Goal: Task Accomplishment & Management: Complete application form

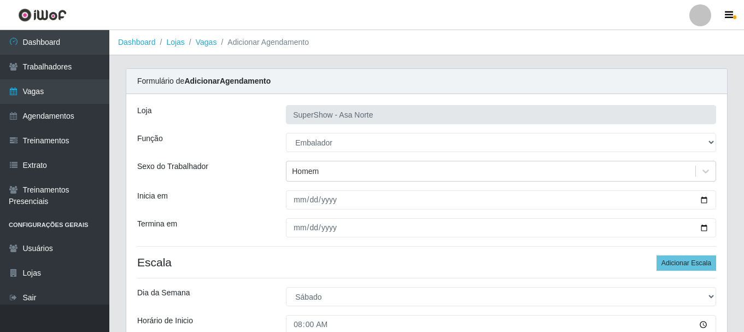
select select "1"
select select "6"
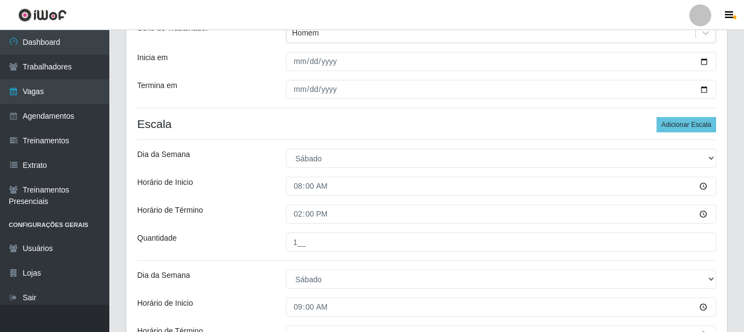
scroll to position [164, 0]
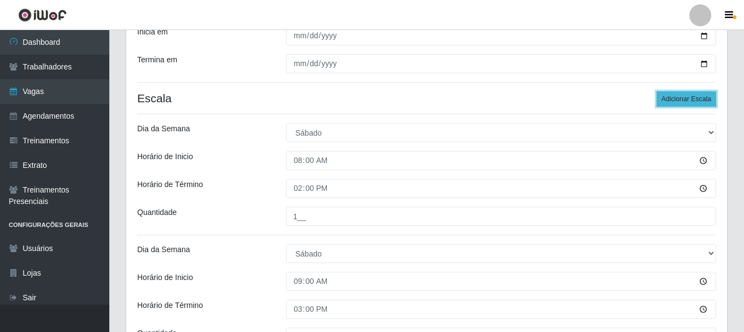
drag, startPoint x: 699, startPoint y: 96, endPoint x: 677, endPoint y: 97, distance: 22.4
click at [699, 96] on button "Adicionar Escala" at bounding box center [687, 98] width 60 height 15
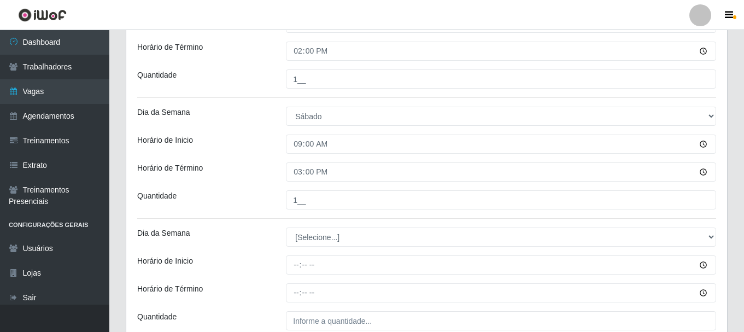
scroll to position [328, 0]
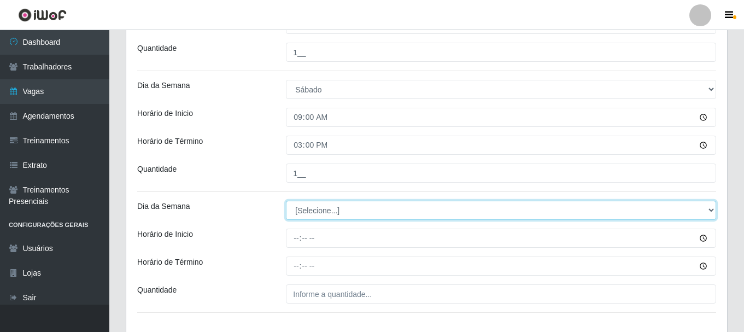
click at [336, 210] on select "[Selecione...] Segunda Terça Quarta Quinta Sexta Sábado Domingo" at bounding box center [501, 210] width 430 height 19
select select "6"
click at [286, 201] on select "[Selecione...] Segunda Terça Quarta Quinta Sexta Sábado Domingo" at bounding box center [501, 210] width 430 height 19
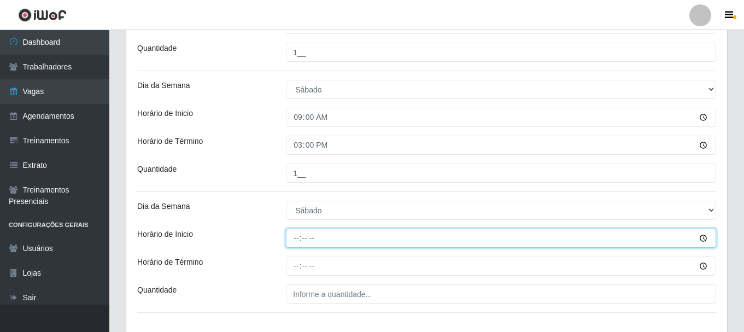
click at [295, 241] on input "Horário de Inicio" at bounding box center [501, 238] width 430 height 19
type input "09:00"
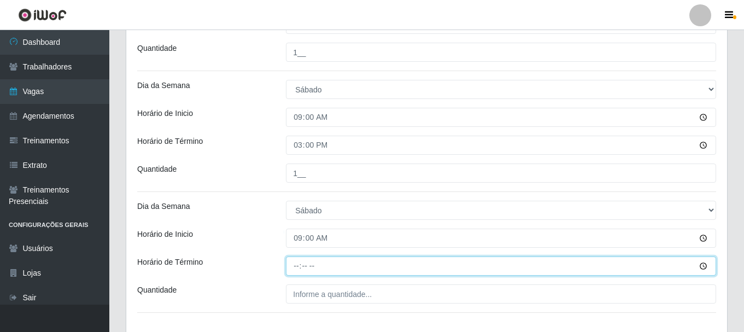
click at [296, 267] on input "Horário de Término" at bounding box center [501, 265] width 430 height 19
type input "15:00"
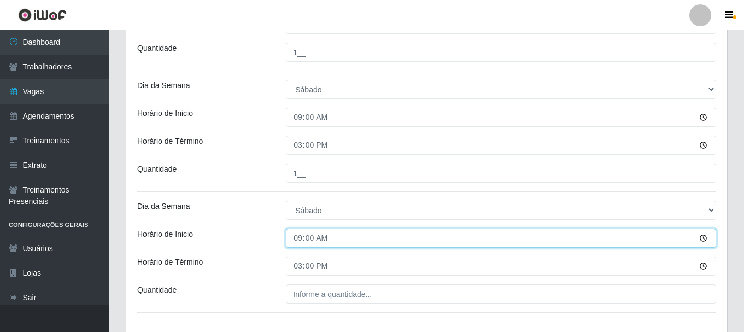
click at [299, 240] on input "09:00" at bounding box center [501, 238] width 430 height 19
type input "10:00"
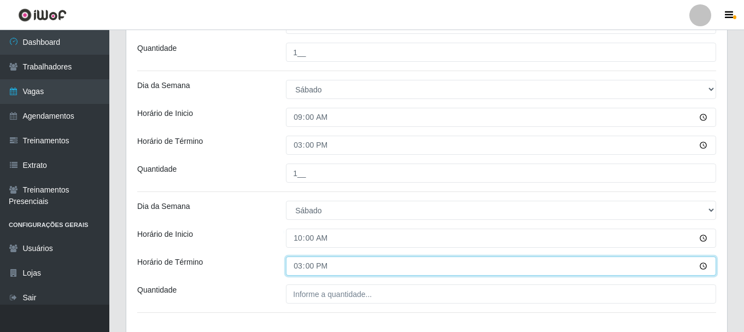
click at [302, 267] on input "15:00" at bounding box center [501, 265] width 430 height 19
type input "16:00"
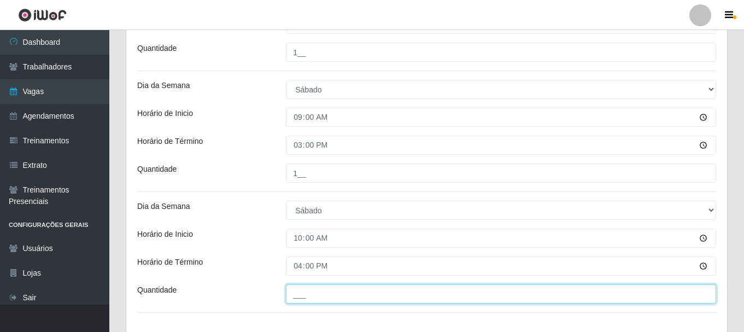
click at [310, 297] on input "___" at bounding box center [501, 293] width 430 height 19
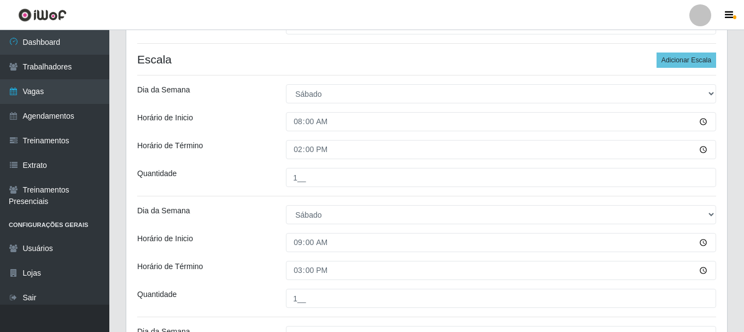
scroll to position [184, 0]
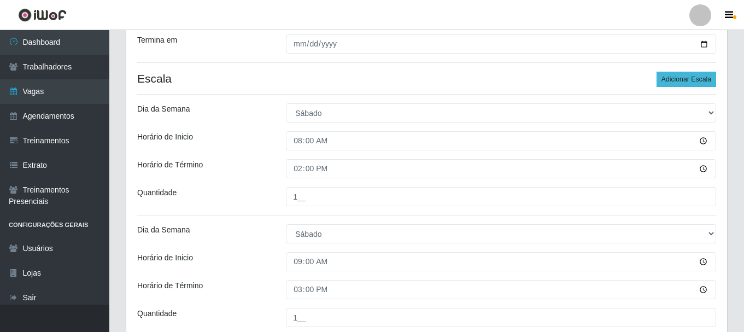
type input "1__"
click at [696, 78] on button "Adicionar Escala" at bounding box center [687, 79] width 60 height 15
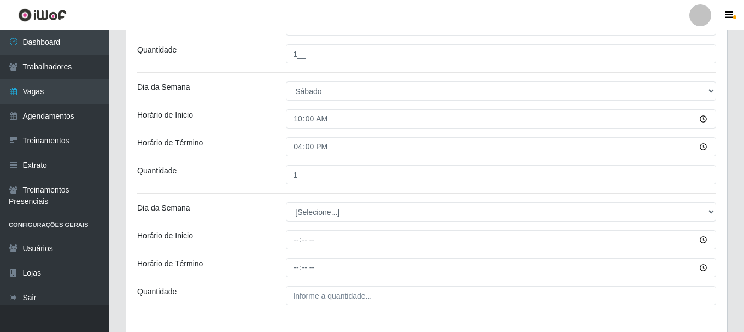
scroll to position [457, 0]
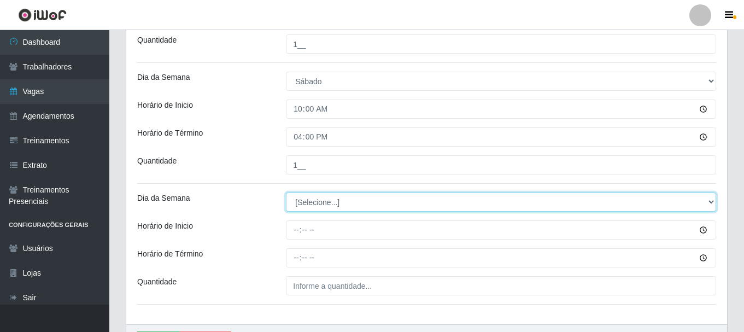
click at [325, 201] on select "[Selecione...] Segunda Terça Quarta Quinta Sexta Sábado Domingo" at bounding box center [501, 202] width 430 height 19
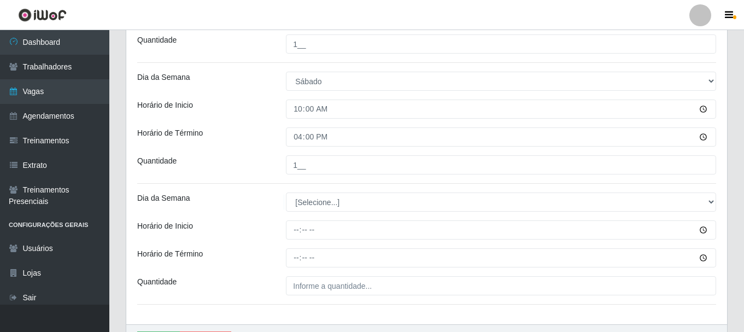
click at [251, 169] on div "Quantidade" at bounding box center [203, 164] width 149 height 19
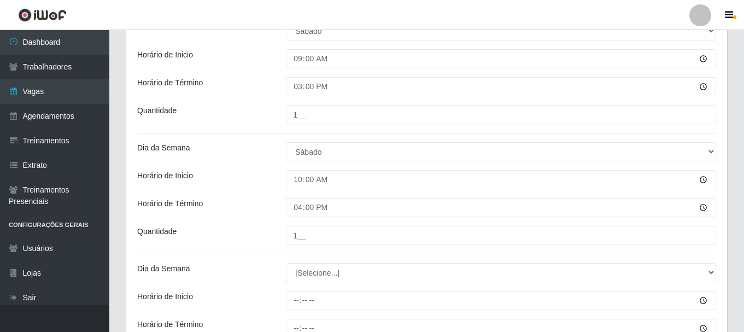
scroll to position [403, 0]
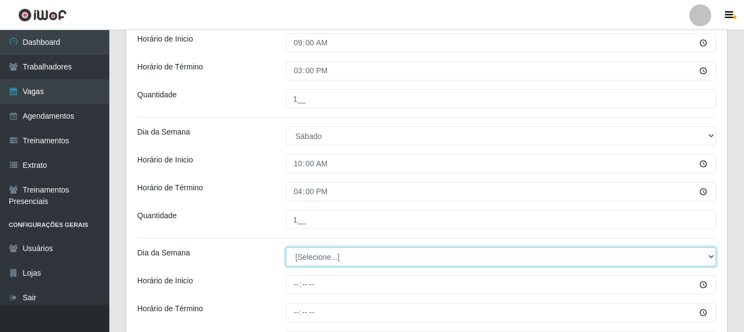
click at [333, 257] on select "[Selecione...] Segunda Terça Quarta Quinta Sexta Sábado Domingo" at bounding box center [501, 256] width 430 height 19
select select "0"
click at [286, 247] on select "[Selecione...] Segunda Terça Quarta Quinta Sexta Sábado Domingo" at bounding box center [501, 256] width 430 height 19
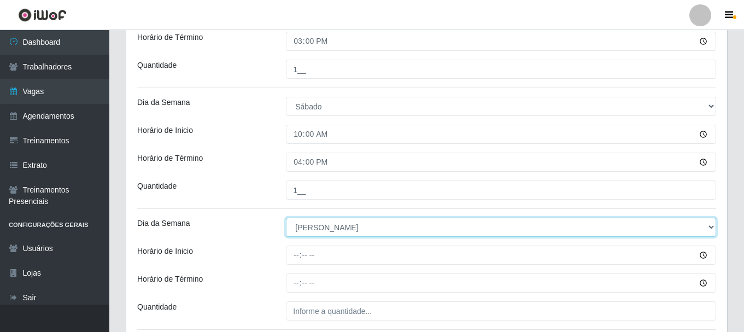
scroll to position [457, 0]
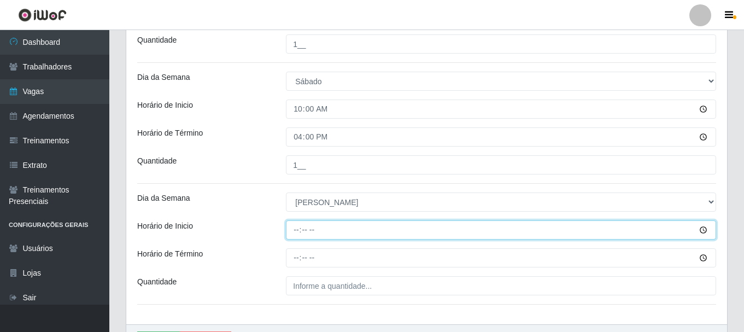
click at [300, 229] on input "Horário de Inicio" at bounding box center [501, 229] width 430 height 19
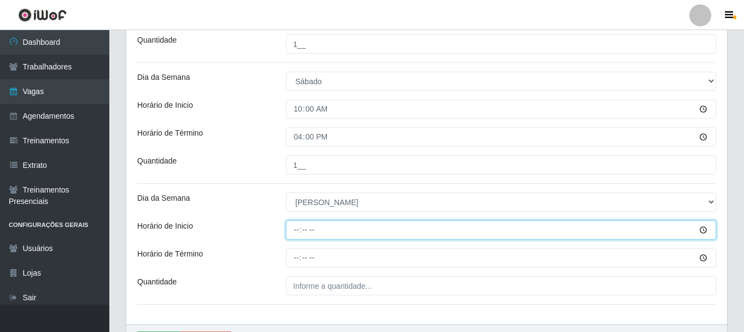
click at [296, 230] on input "Horário de Inicio" at bounding box center [501, 229] width 430 height 19
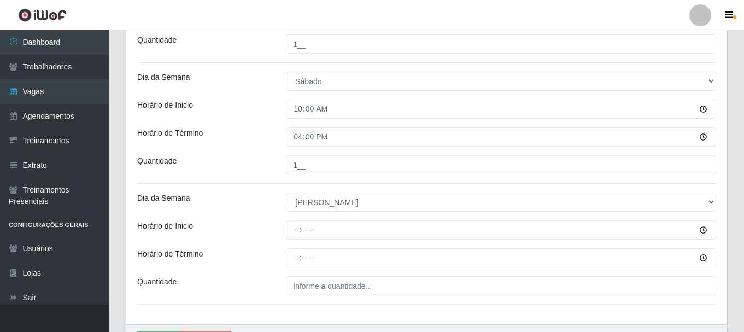
click at [253, 205] on div "Dia da Semana" at bounding box center [203, 202] width 149 height 19
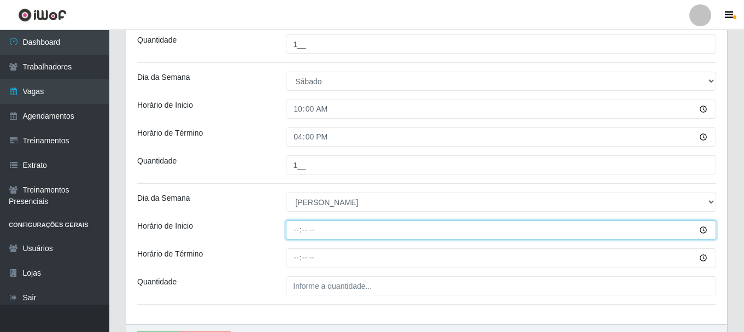
click at [298, 234] on input "Horário de Inicio" at bounding box center [501, 229] width 430 height 19
type input "06:30"
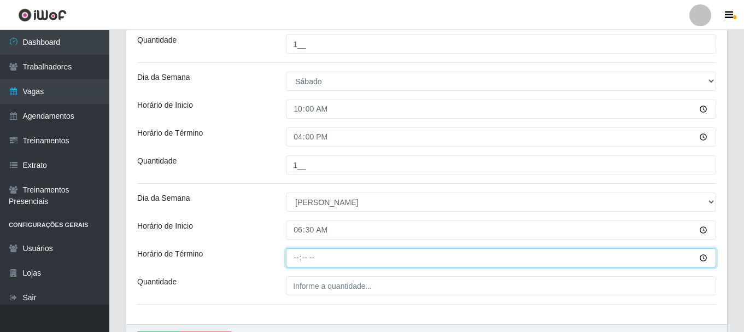
click at [298, 257] on input "Horário de Término" at bounding box center [501, 257] width 430 height 19
type input "12:00"
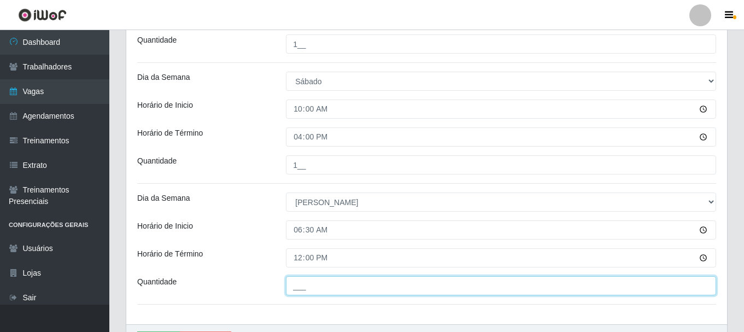
click at [324, 288] on input "___" at bounding box center [501, 285] width 430 height 19
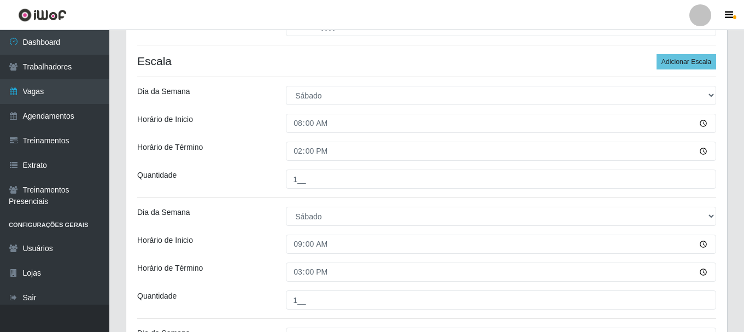
scroll to position [184, 0]
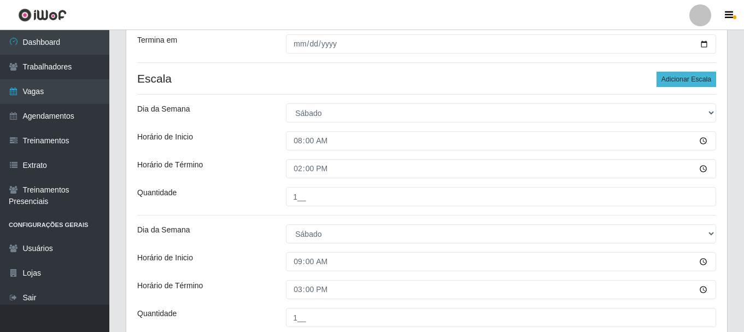
type input "1__"
click at [683, 79] on button "Adicionar Escala" at bounding box center [687, 79] width 60 height 15
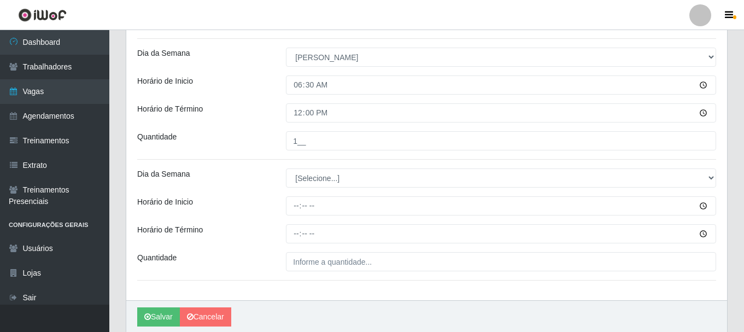
scroll to position [621, 0]
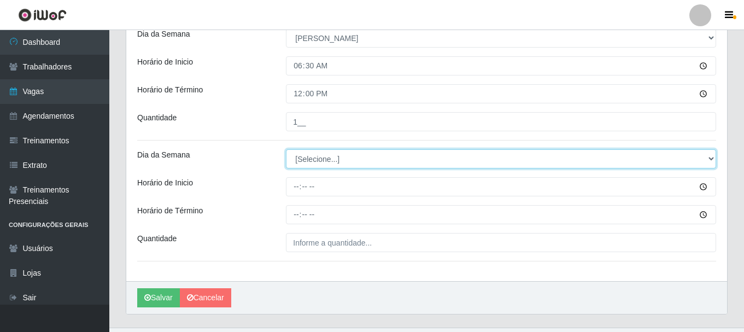
click at [336, 160] on select "[Selecione...] Segunda Terça Quarta Quinta Sexta Sábado Domingo" at bounding box center [501, 158] width 430 height 19
select select "0"
click at [286, 149] on select "[Selecione...] Segunda Terça Quarta Quinta Sexta Sábado Domingo" at bounding box center [501, 158] width 430 height 19
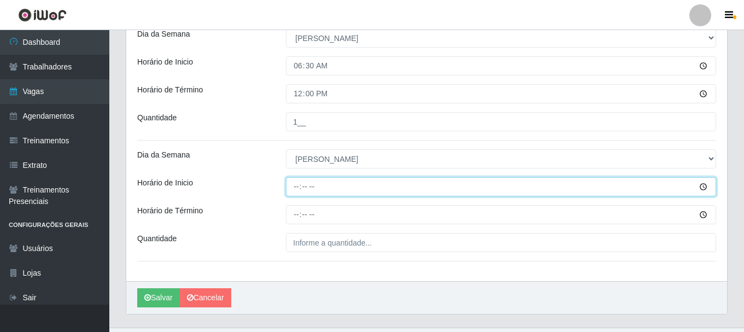
click at [298, 189] on input "Horário de Inicio" at bounding box center [501, 186] width 430 height 19
type input "09:00"
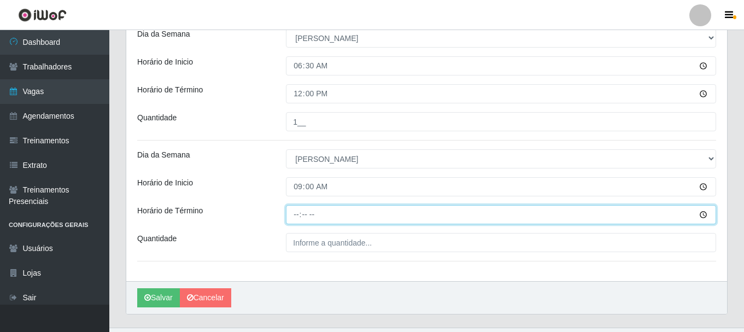
type input "15:00"
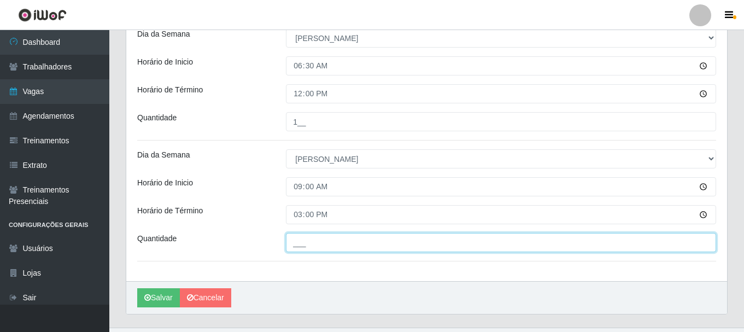
click at [324, 238] on input "___" at bounding box center [501, 242] width 430 height 19
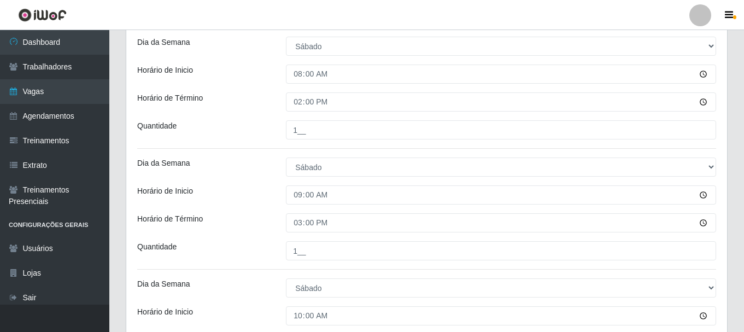
scroll to position [184, 0]
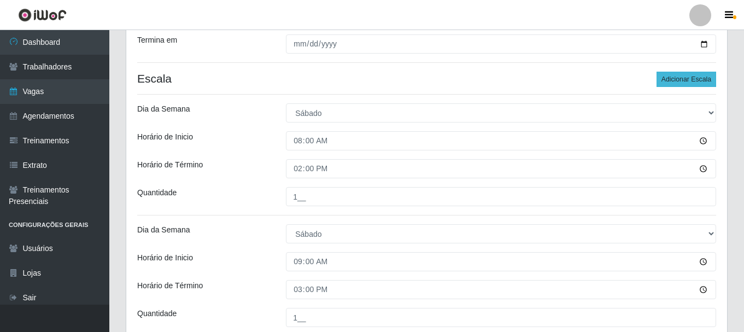
type input "1__"
click at [697, 82] on button "Adicionar Escala" at bounding box center [687, 79] width 60 height 15
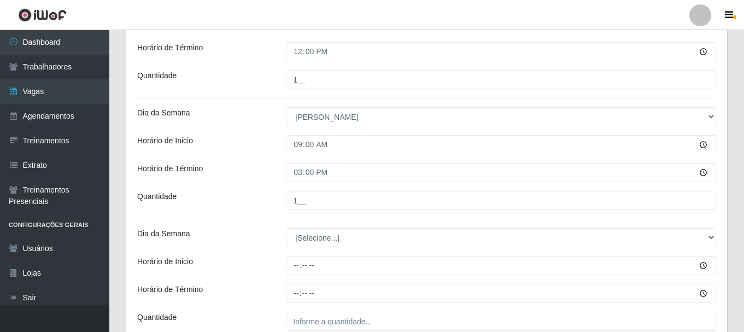
scroll to position [676, 0]
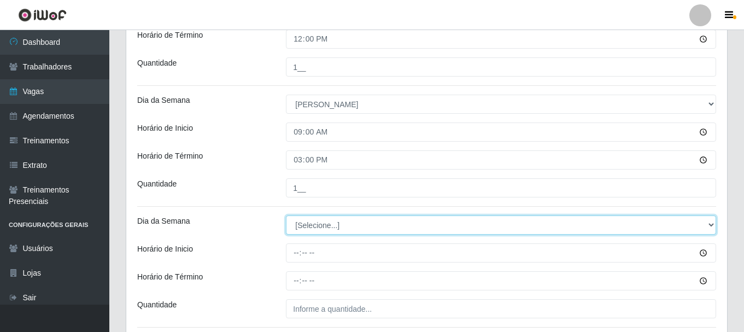
click at [334, 225] on select "[Selecione...] Segunda Terça Quarta Quinta Sexta Sábado Domingo" at bounding box center [501, 224] width 430 height 19
select select "0"
click at [286, 215] on select "[Selecione...] Segunda Terça Quarta Quinta Sexta Sábado Domingo" at bounding box center [501, 224] width 430 height 19
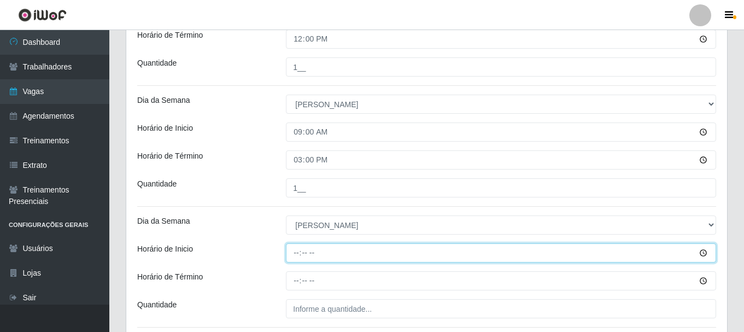
click at [300, 255] on input "Horário de Inicio" at bounding box center [501, 252] width 430 height 19
type input "09:00"
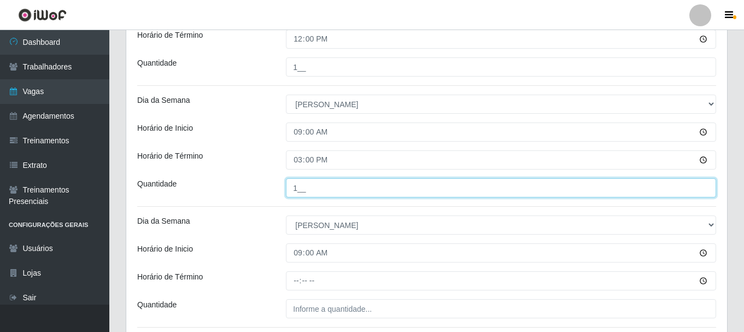
click at [306, 186] on input "1__" at bounding box center [501, 187] width 430 height 19
type input "2__"
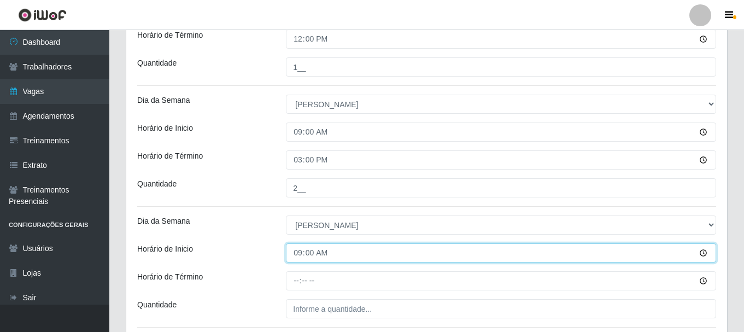
click at [308, 252] on input "09:00" at bounding box center [501, 252] width 430 height 19
click at [303, 258] on input "09:00" at bounding box center [501, 252] width 430 height 19
click at [298, 255] on input "09:00" at bounding box center [501, 252] width 430 height 19
type input "15:00"
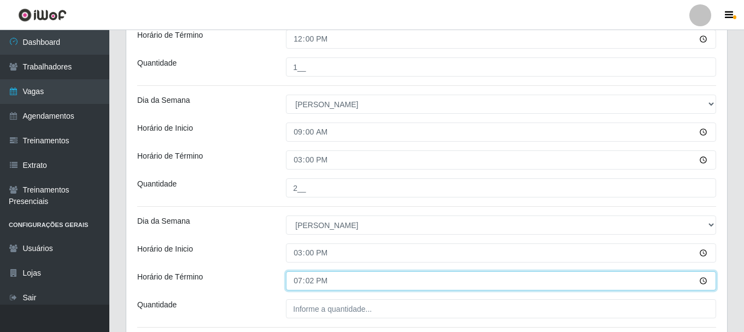
type input "19:20"
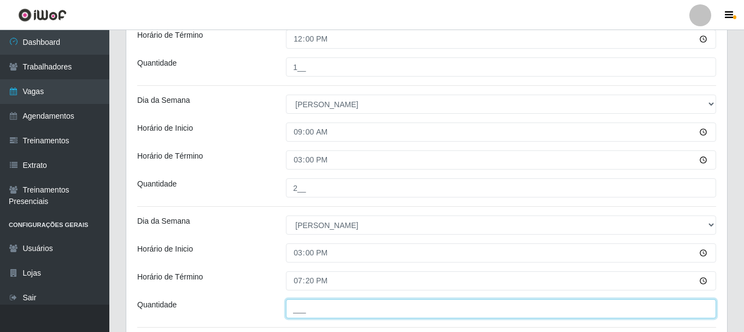
click at [311, 311] on input "___" at bounding box center [501, 308] width 430 height 19
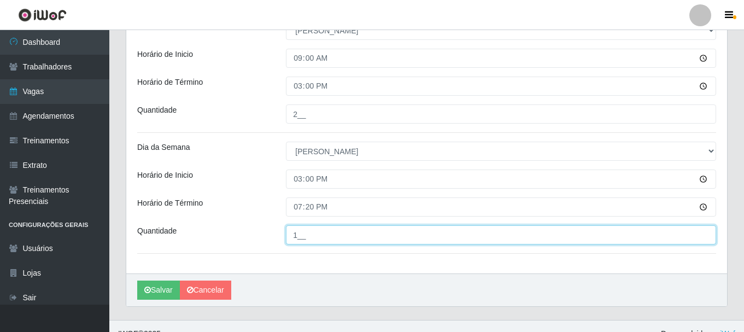
scroll to position [765, 0]
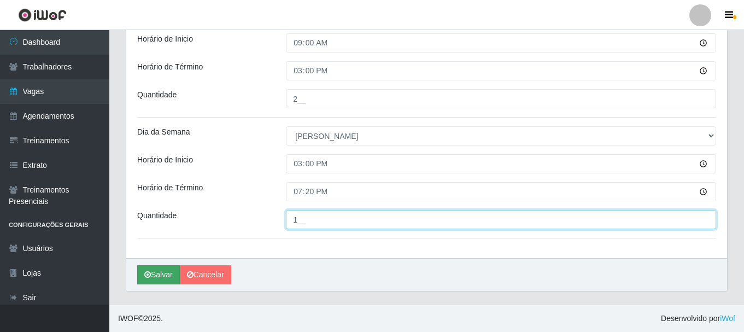
type input "1__"
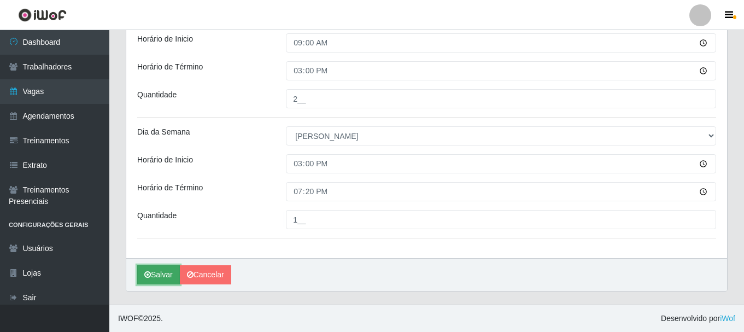
click at [159, 273] on button "Salvar" at bounding box center [158, 274] width 43 height 19
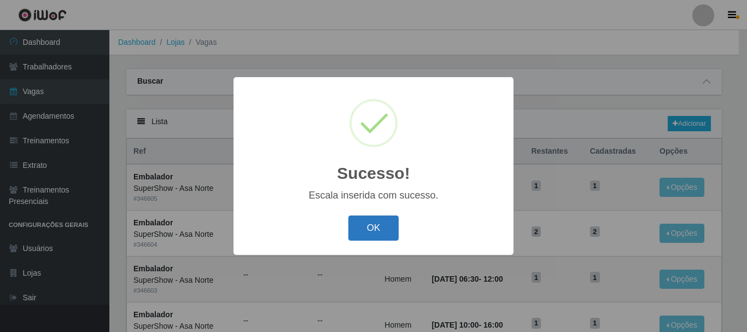
click at [378, 228] on button "OK" at bounding box center [373, 228] width 51 height 26
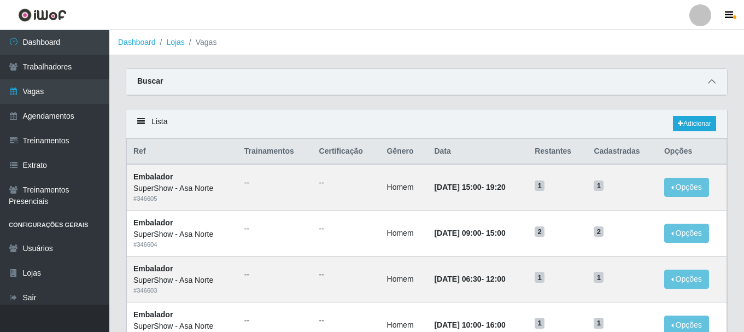
click at [709, 80] on icon at bounding box center [712, 82] width 8 height 8
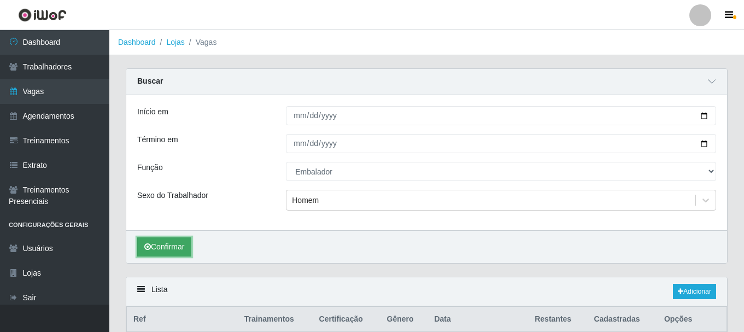
click at [177, 247] on button "Confirmar" at bounding box center [164, 246] width 54 height 19
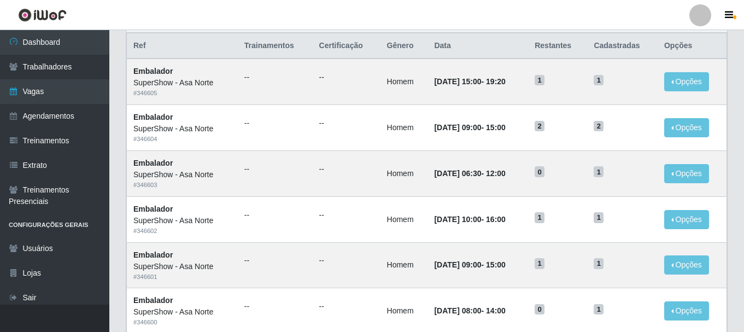
scroll to position [328, 0]
